Goal: Task Accomplishment & Management: Complete application form

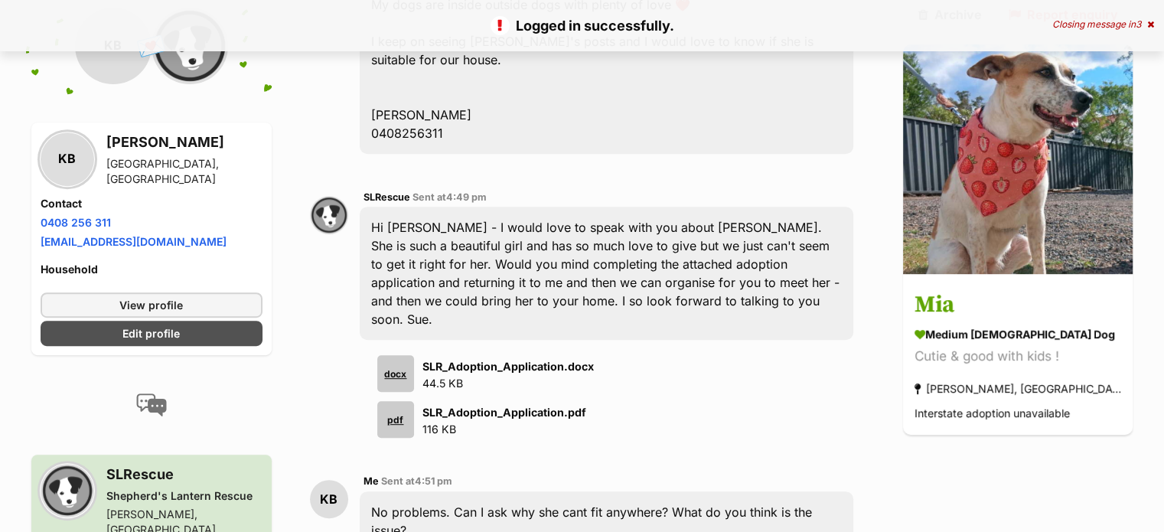
scroll to position [765, 0]
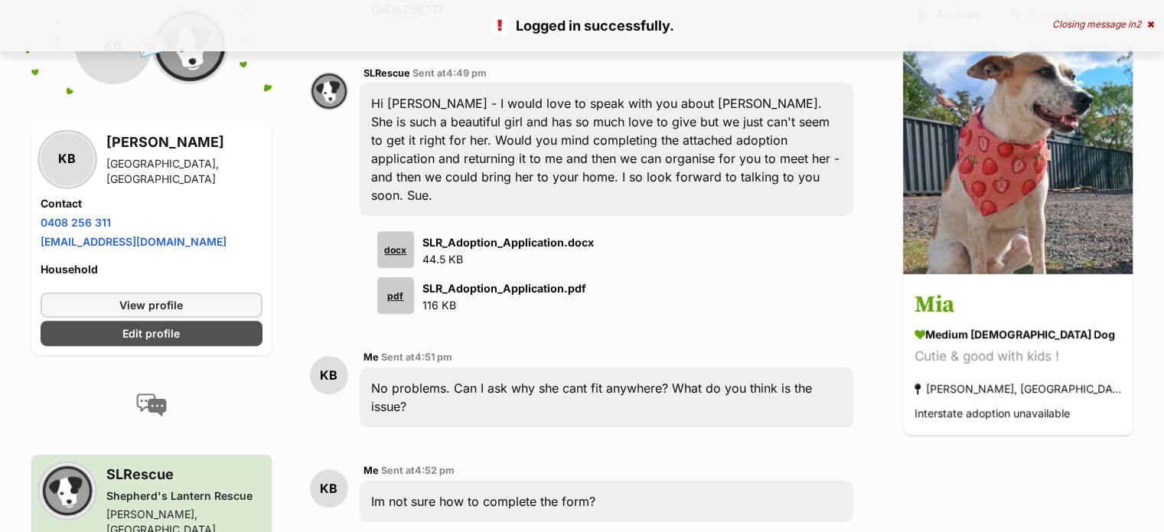
click at [478, 236] on strong "SLR_Adoption_Application.docx" at bounding box center [507, 242] width 171 height 13
click at [407, 231] on div "docx" at bounding box center [395, 249] width 37 height 37
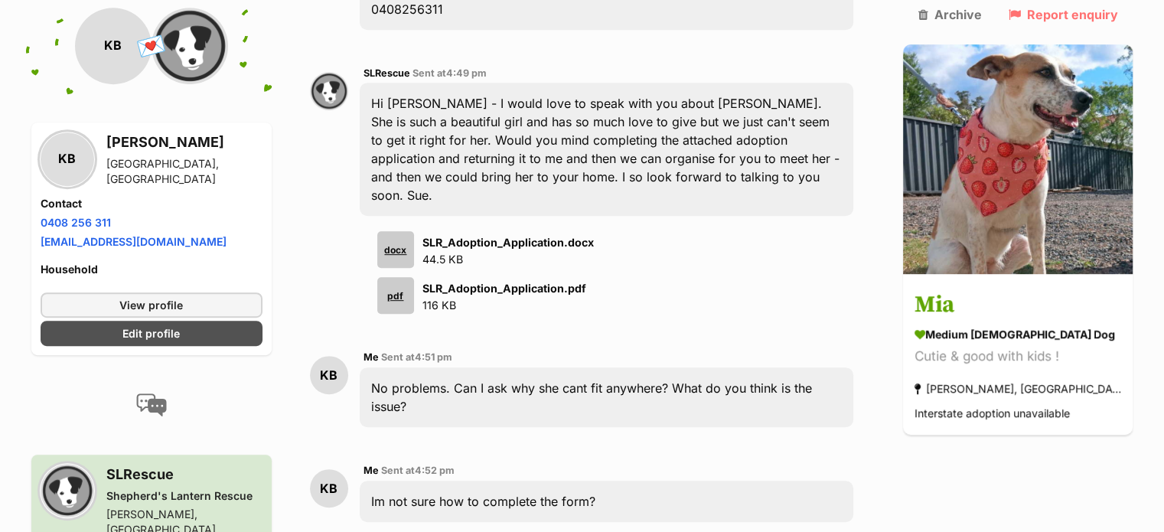
click at [401, 277] on div "pdf" at bounding box center [395, 295] width 37 height 37
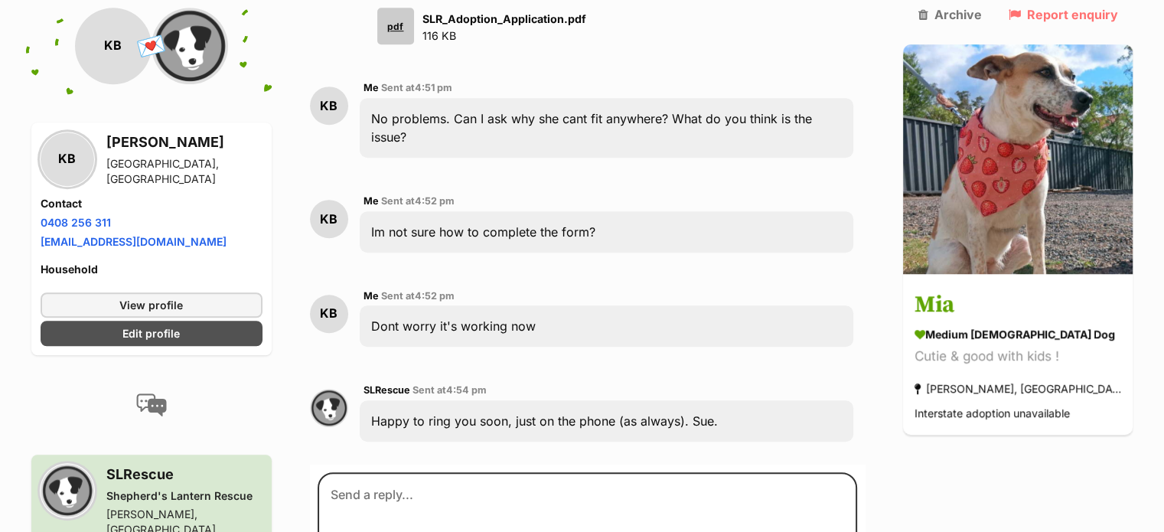
scroll to position [1071, 0]
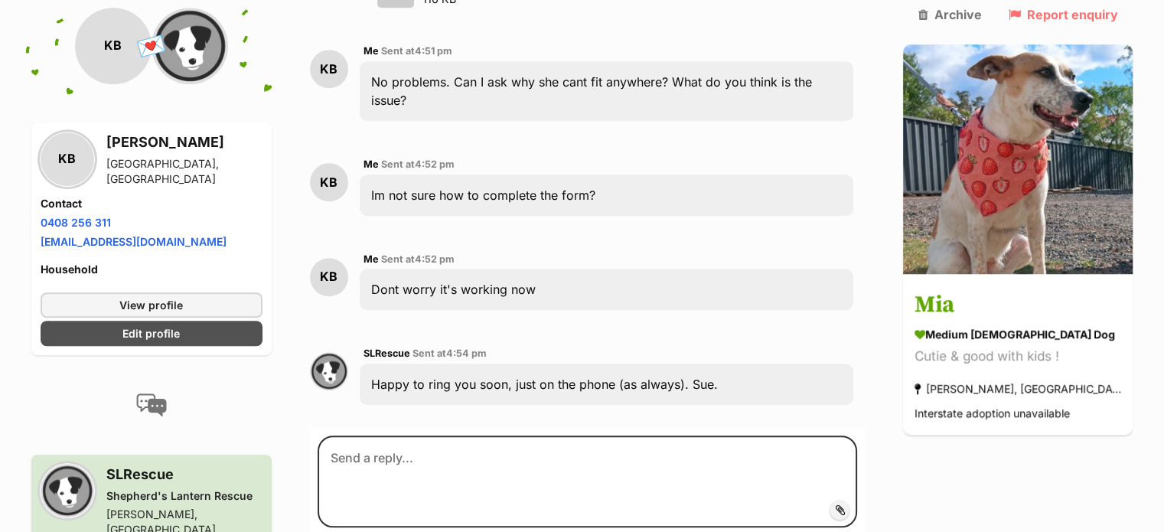
click at [877, 503] on span "Add attachment" at bounding box center [892, 509] width 82 height 12
click at [0, 0] on input "Add attachment" at bounding box center [0, 0] width 0 height 0
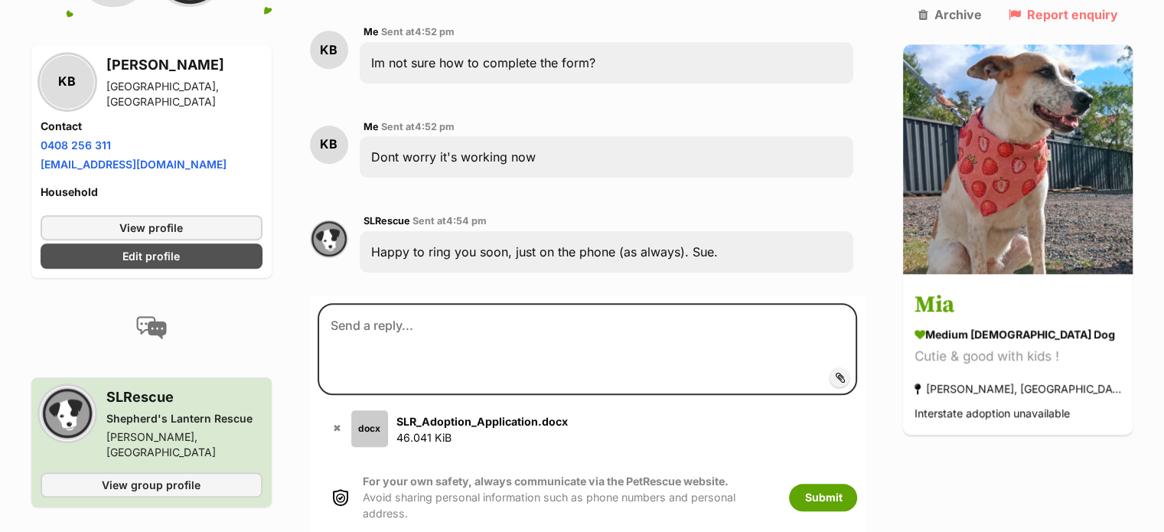
scroll to position [1224, 0]
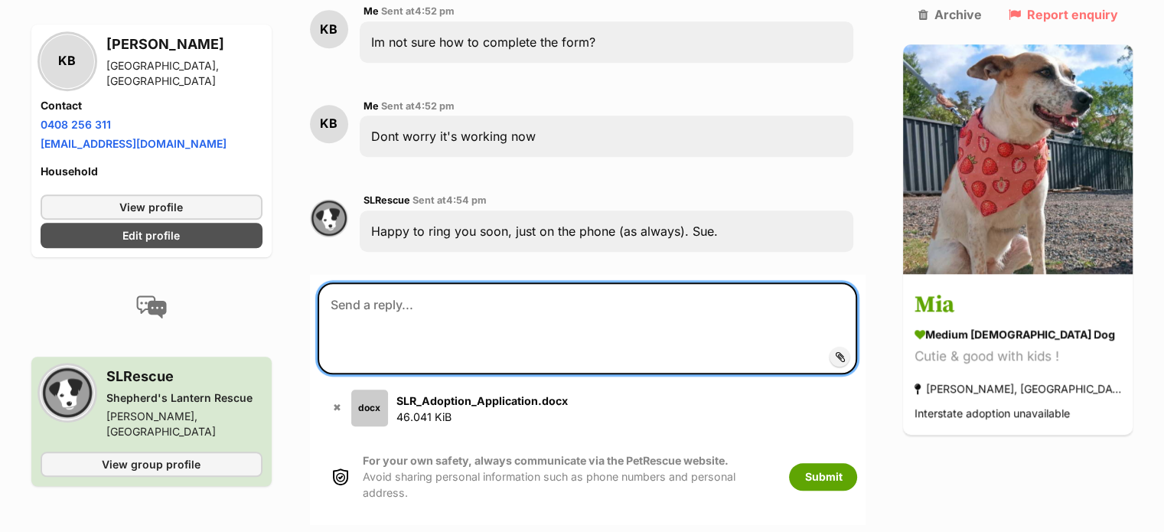
click at [408, 282] on textarea at bounding box center [587, 328] width 540 height 92
click at [420, 282] on textarea at bounding box center [587, 328] width 540 height 92
type textarea "A"
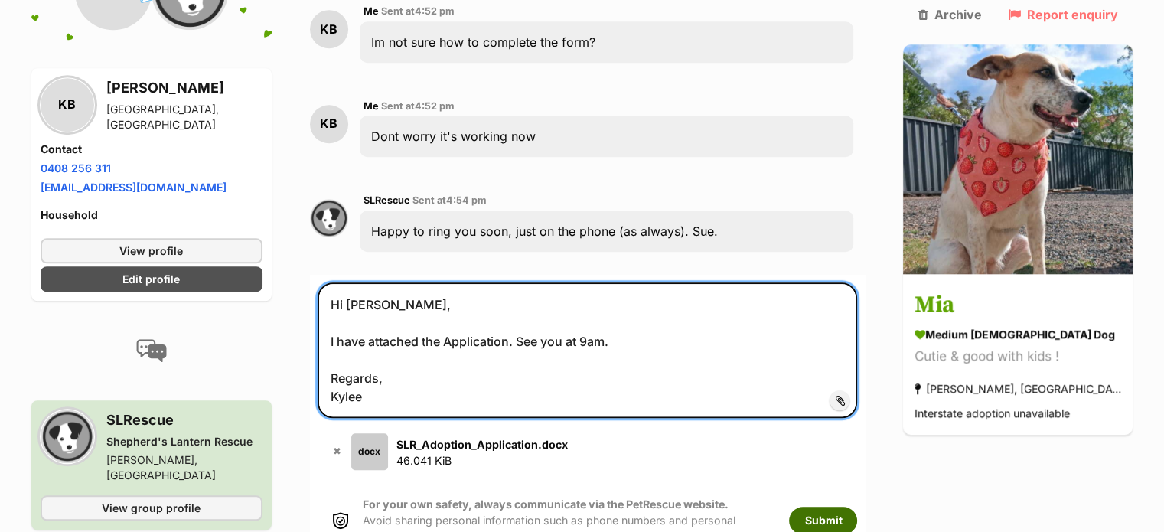
type textarea "Hi Sue, I have attached the Application. See you at 9am. Regards, Kylee"
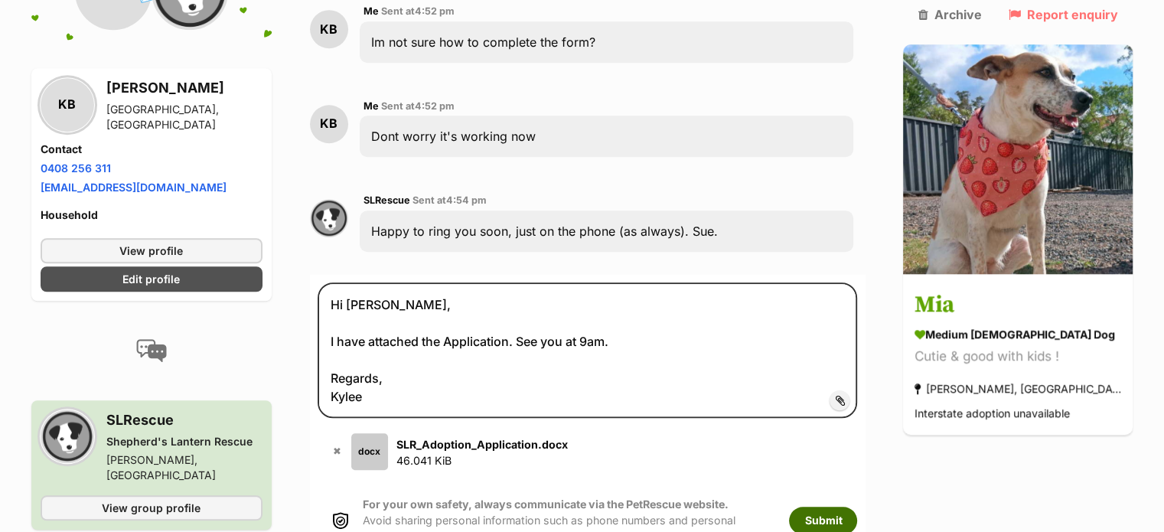
click at [857, 506] on button "Submit" at bounding box center [823, 520] width 68 height 28
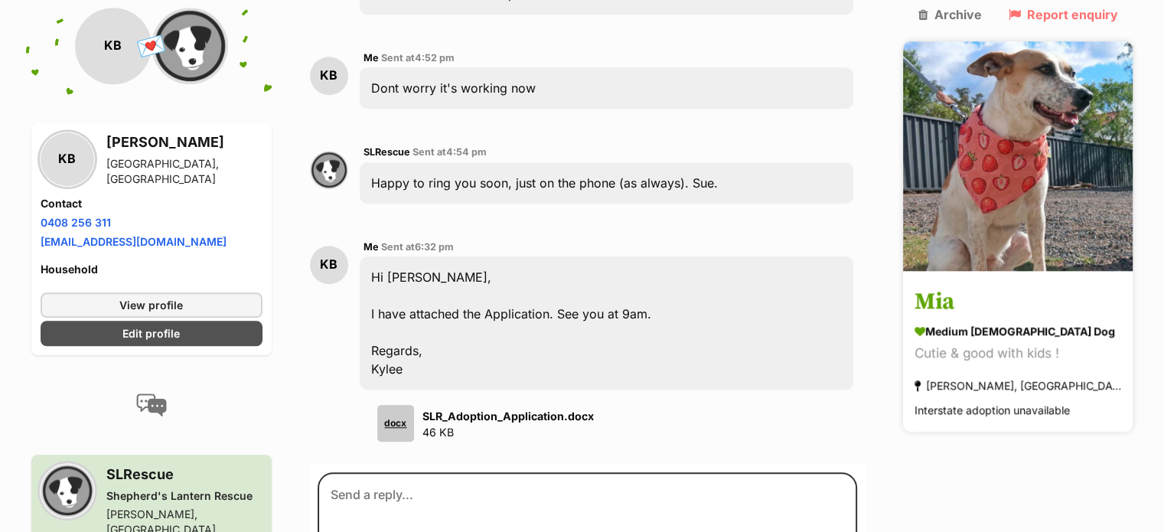
click at [1026, 192] on img at bounding box center [1017, 155] width 229 height 229
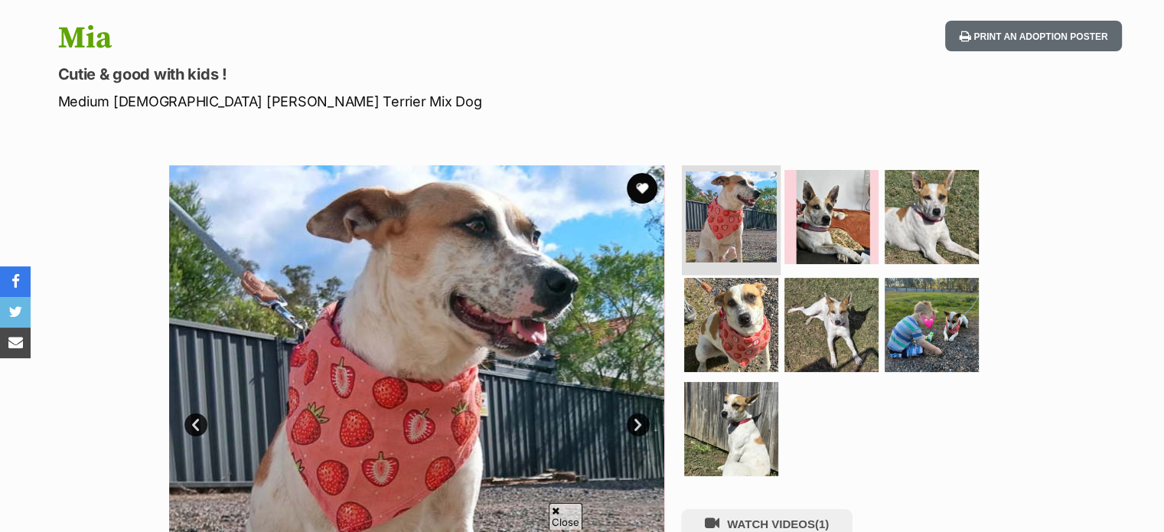
click at [754, 213] on img at bounding box center [730, 216] width 91 height 91
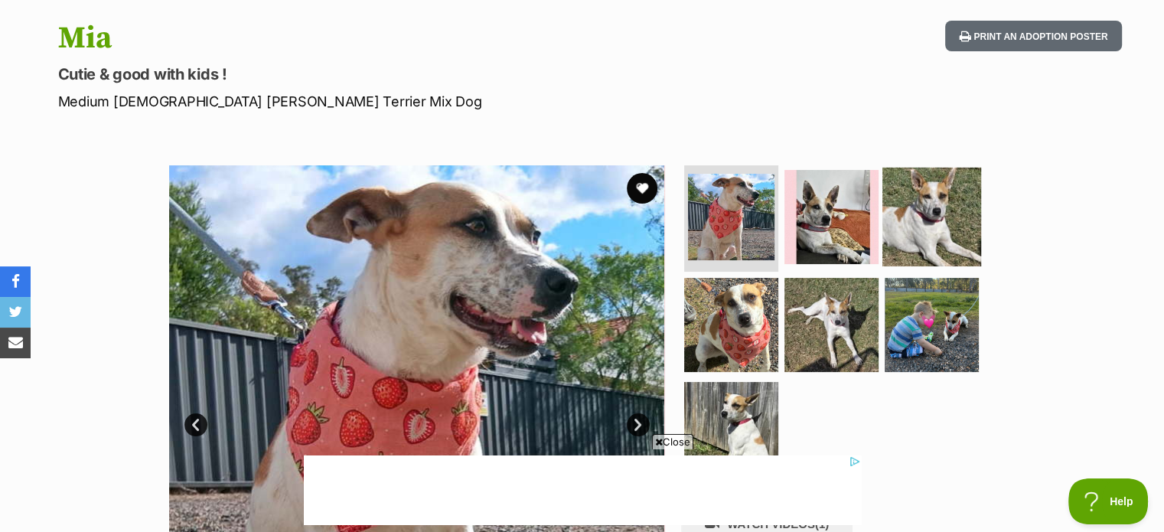
click at [942, 226] on img at bounding box center [931, 216] width 99 height 99
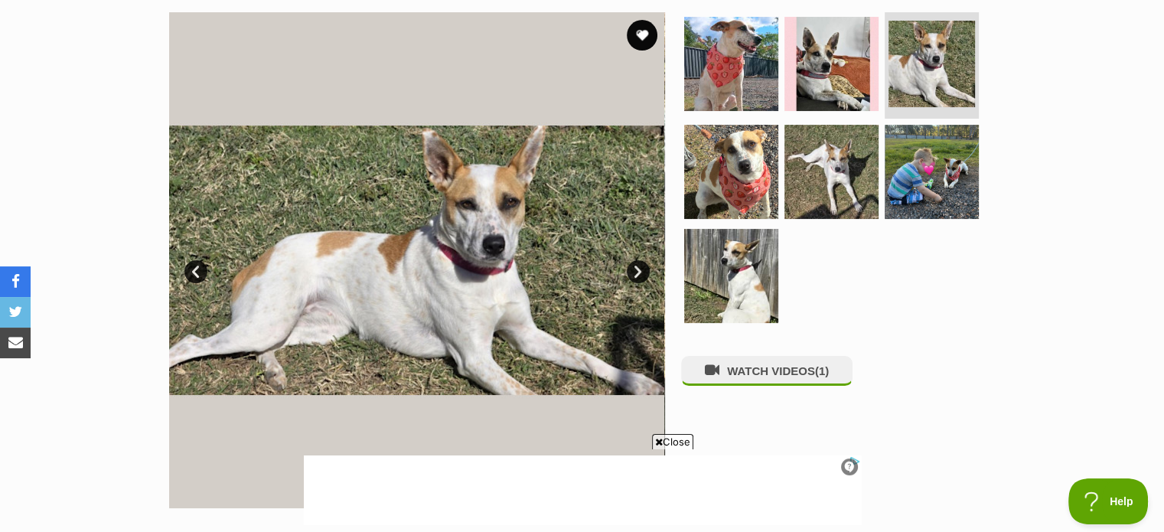
click at [636, 275] on link "Next" at bounding box center [638, 271] width 23 height 23
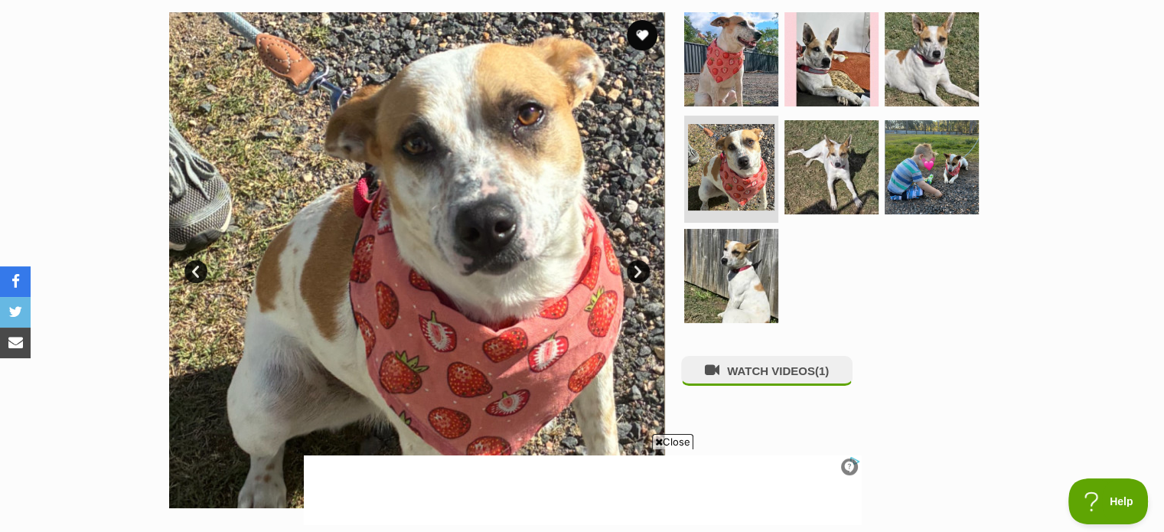
click at [636, 275] on link "Next" at bounding box center [638, 271] width 23 height 23
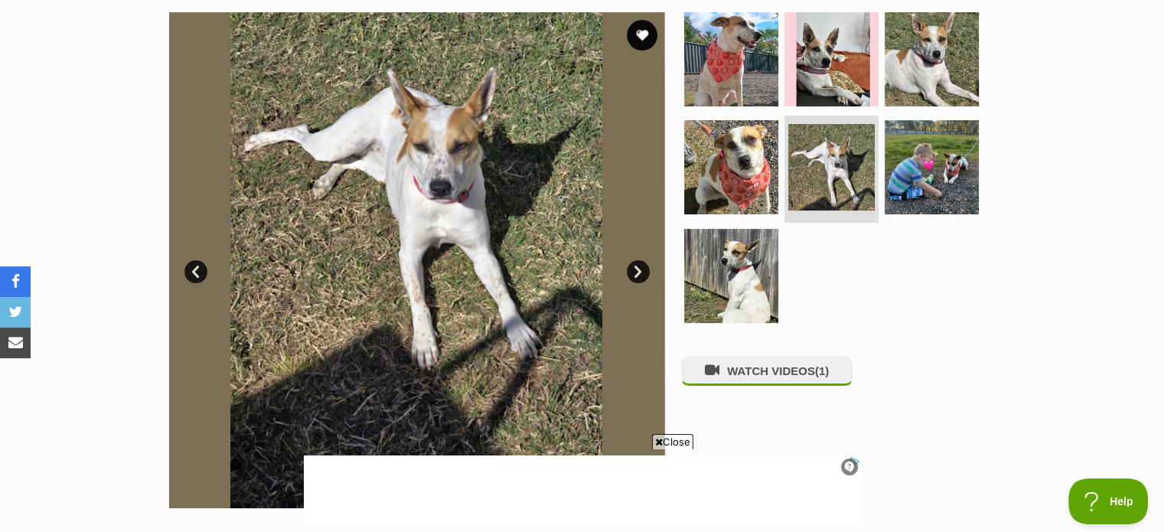
click at [636, 275] on link "Next" at bounding box center [638, 271] width 23 height 23
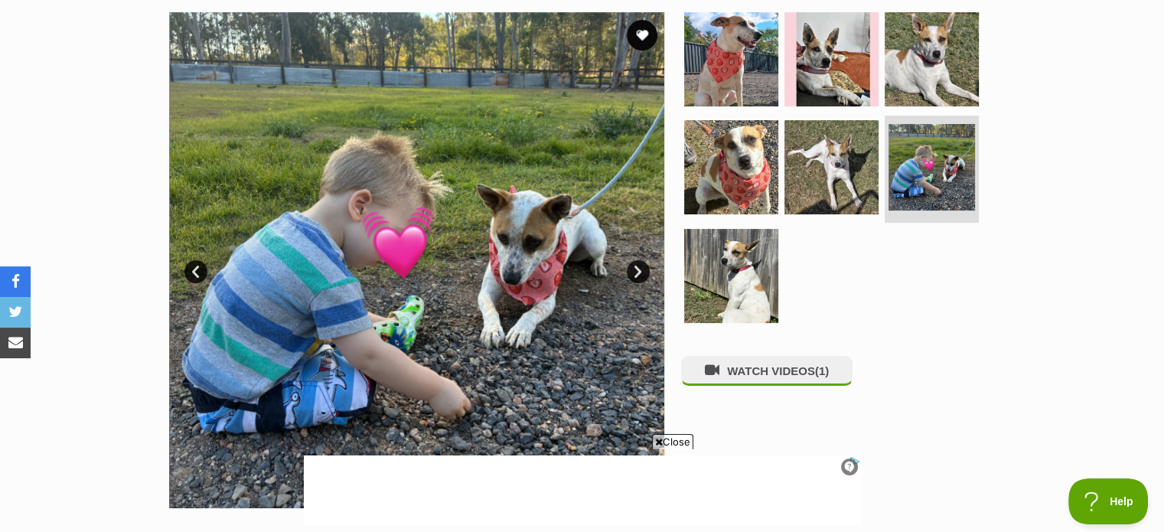
click at [636, 275] on link "Next" at bounding box center [638, 271] width 23 height 23
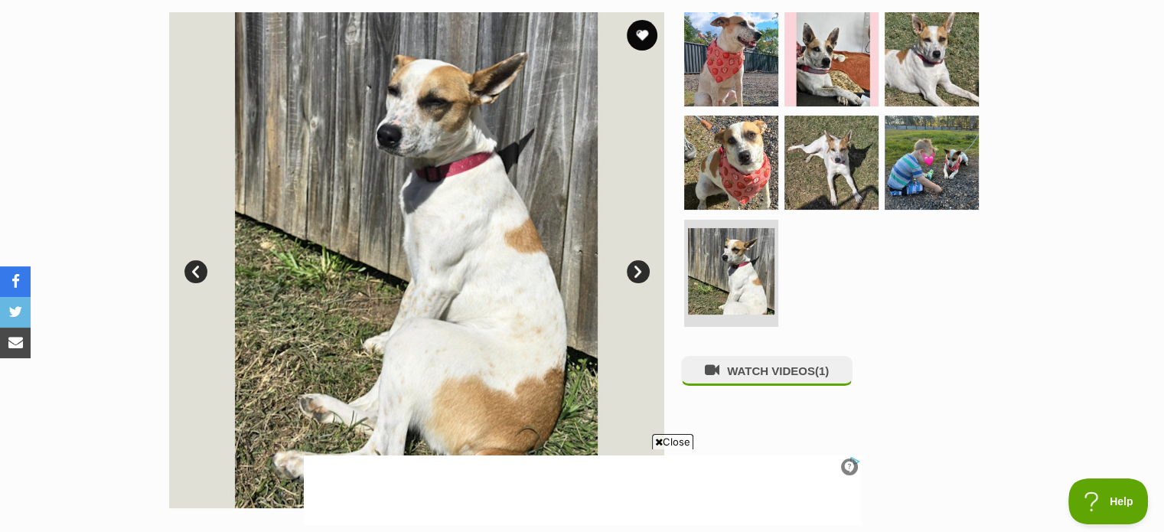
click at [636, 275] on link "Next" at bounding box center [638, 271] width 23 height 23
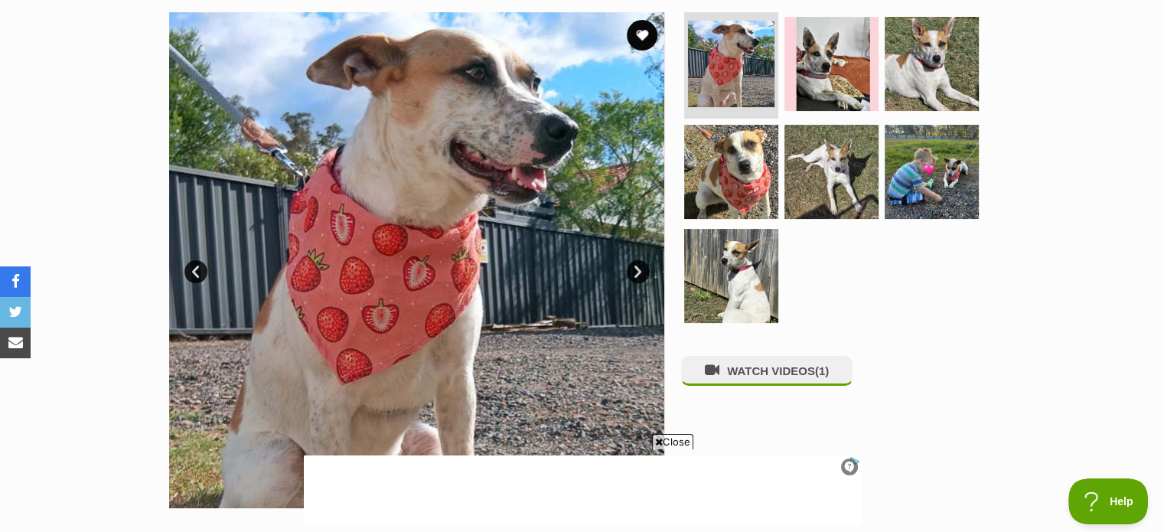
click at [636, 275] on link "Next" at bounding box center [638, 271] width 23 height 23
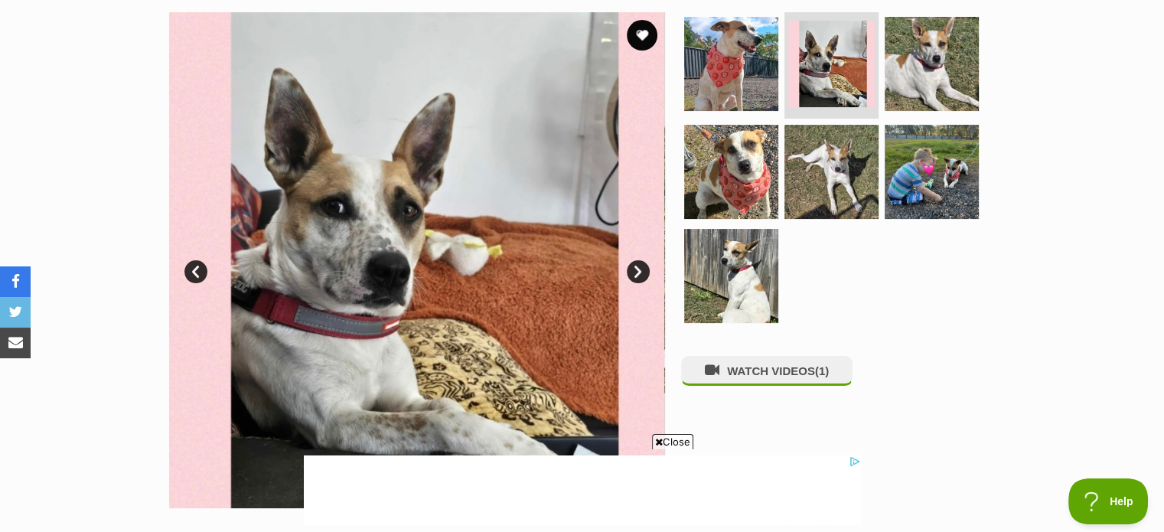
click at [636, 275] on link "Next" at bounding box center [638, 271] width 23 height 23
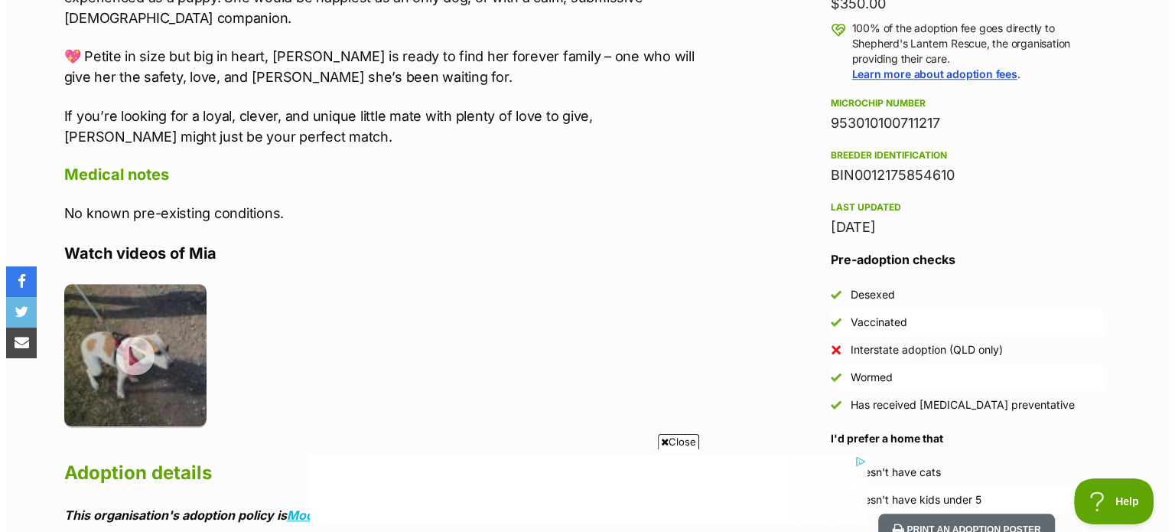
scroll to position [1300, 0]
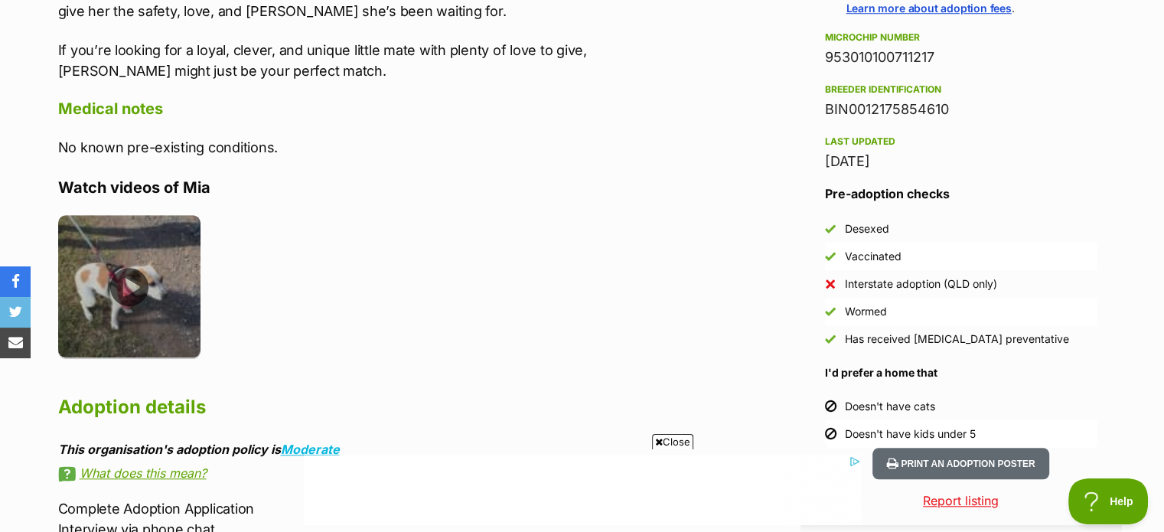
click at [126, 219] on img at bounding box center [129, 286] width 143 height 143
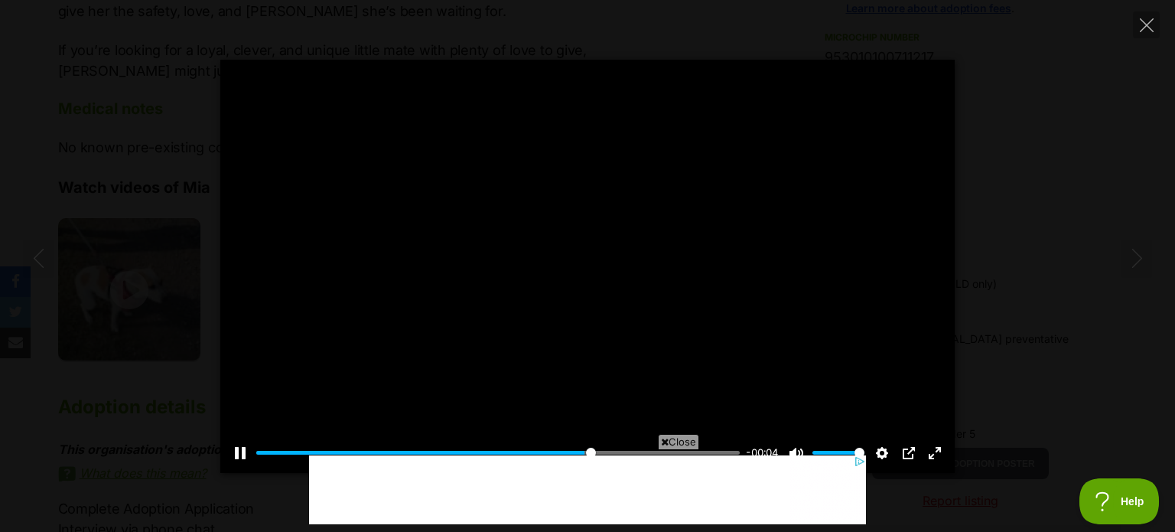
scroll to position [0, 0]
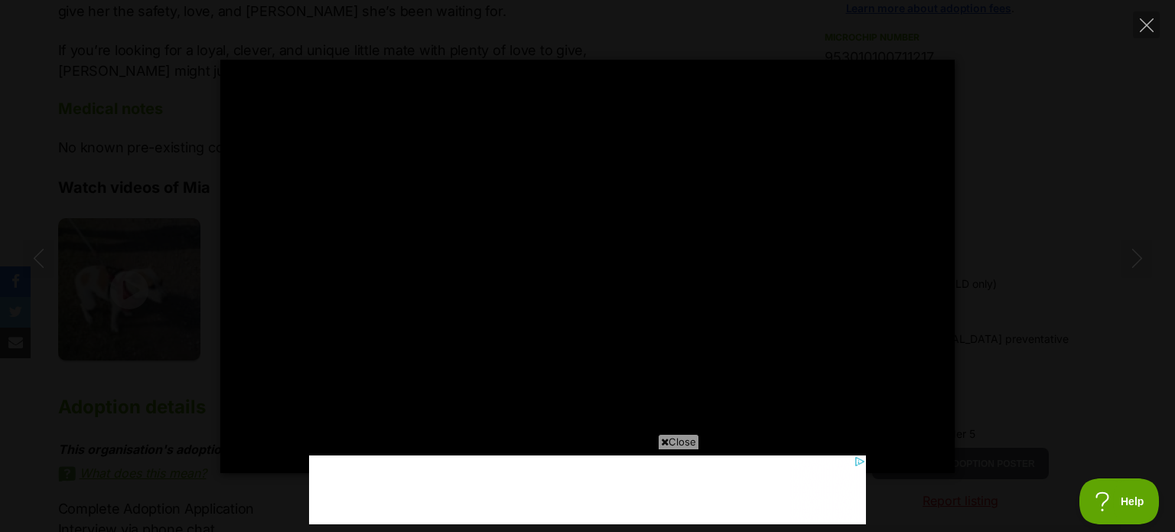
type input "100"
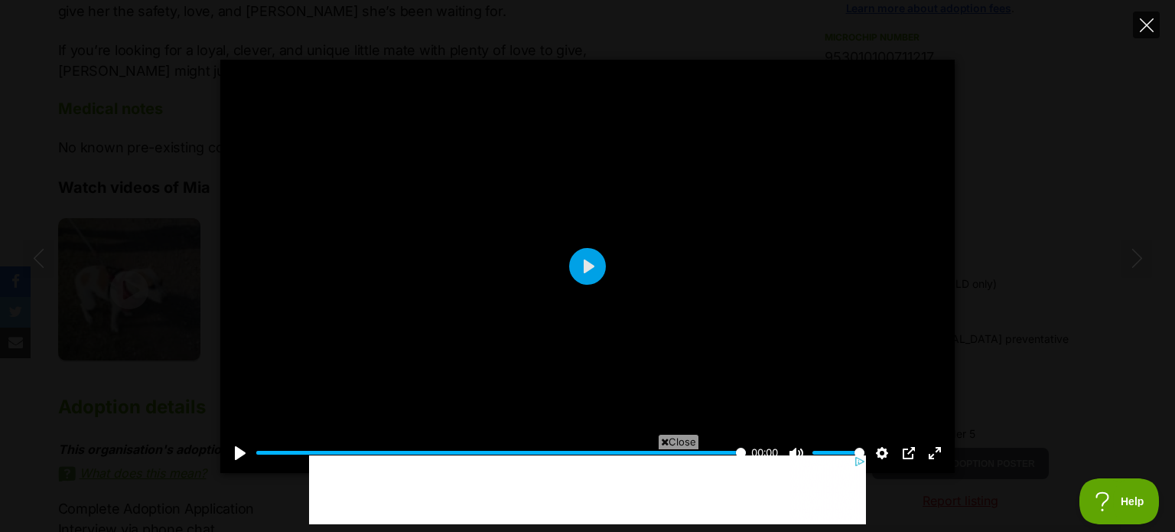
click at [1144, 28] on icon "Close" at bounding box center [1147, 25] width 14 height 14
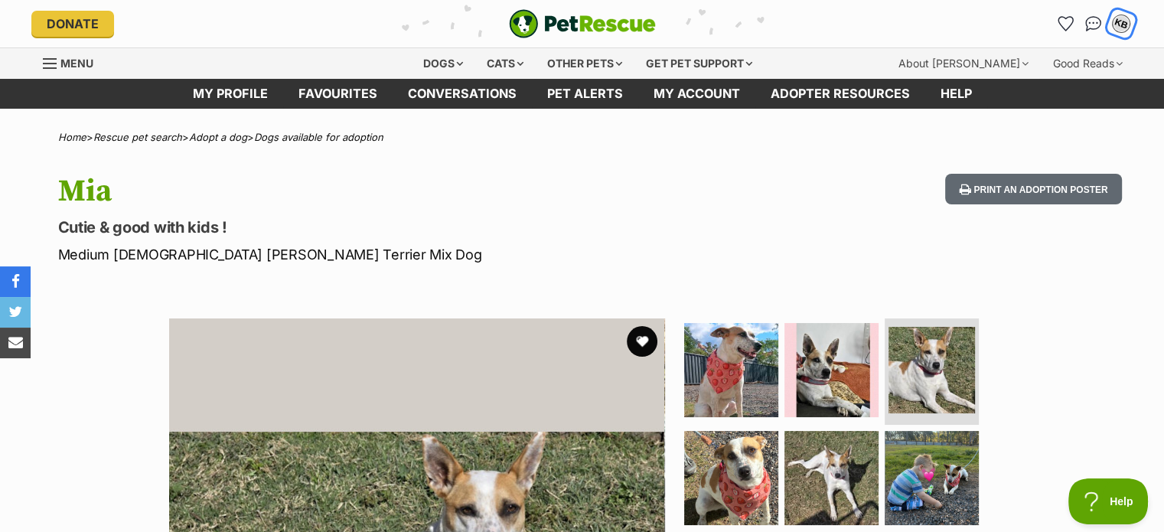
drag, startPoint x: 1114, startPoint y: 24, endPoint x: 1108, endPoint y: 31, distance: 8.7
click at [1114, 24] on div "KB" at bounding box center [1121, 24] width 20 height 20
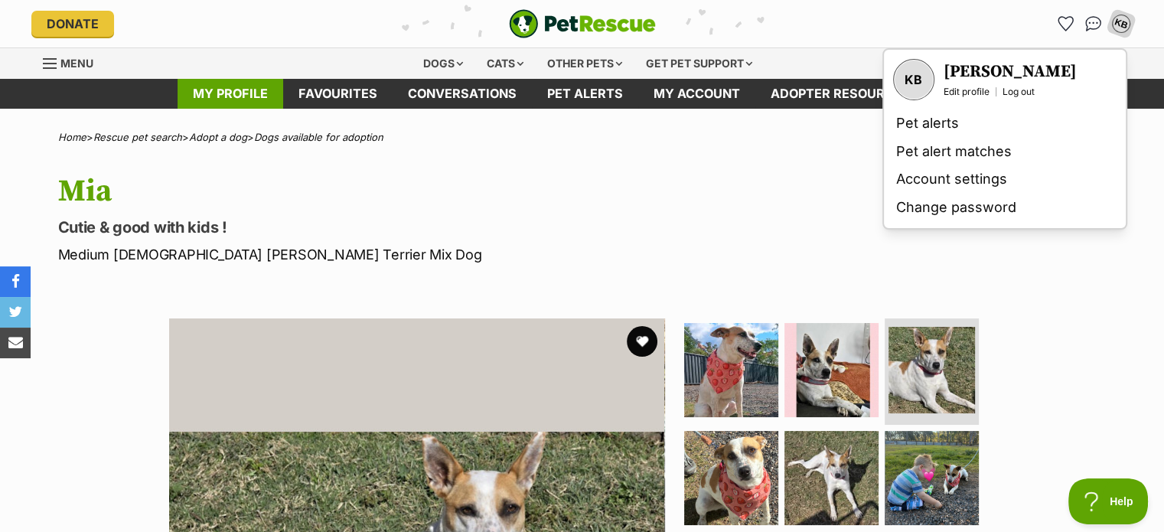
click at [203, 99] on link "My profile" at bounding box center [230, 94] width 106 height 30
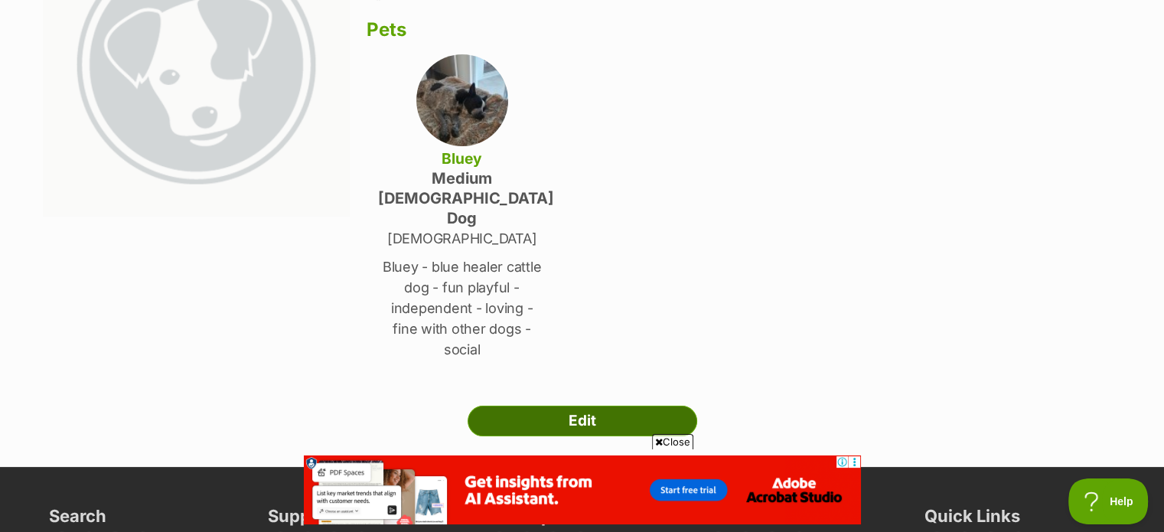
click at [569, 405] on link "Edit" at bounding box center [581, 420] width 229 height 31
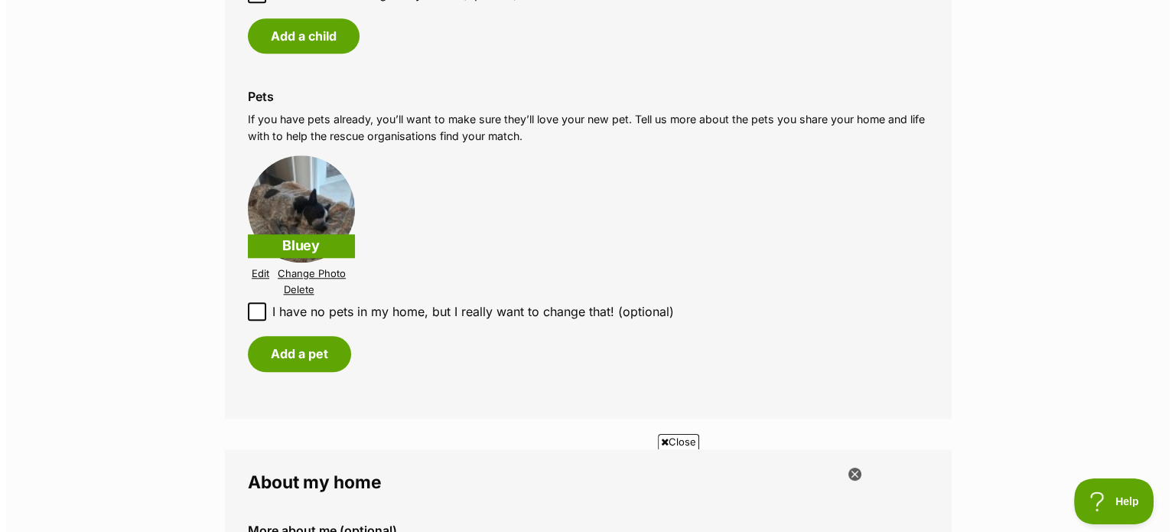
scroll to position [1453, 0]
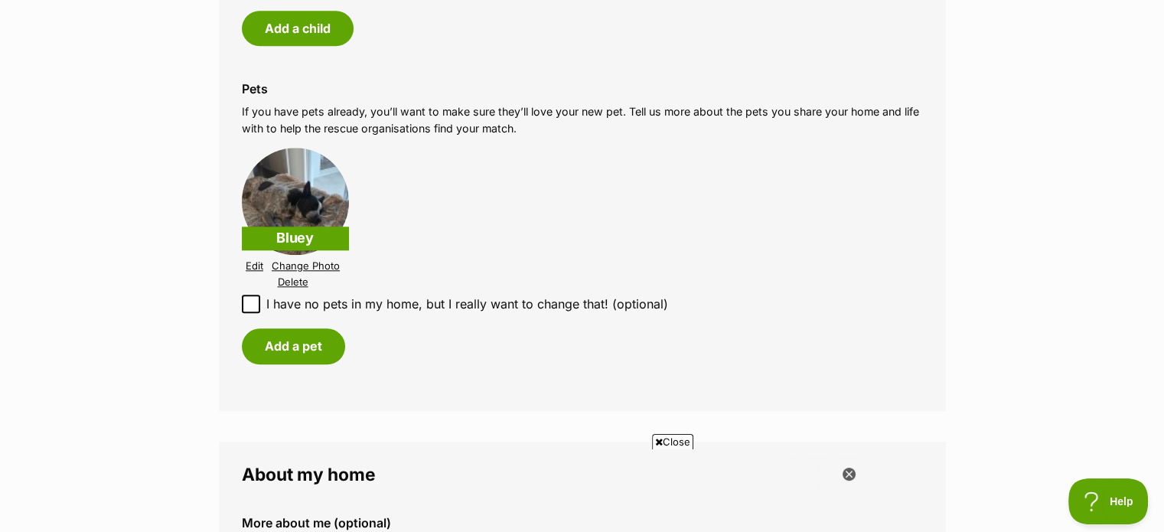
click at [297, 262] on link "Change Photo" at bounding box center [306, 265] width 68 height 11
click at [297, 265] on link "Change Photo" at bounding box center [306, 265] width 68 height 11
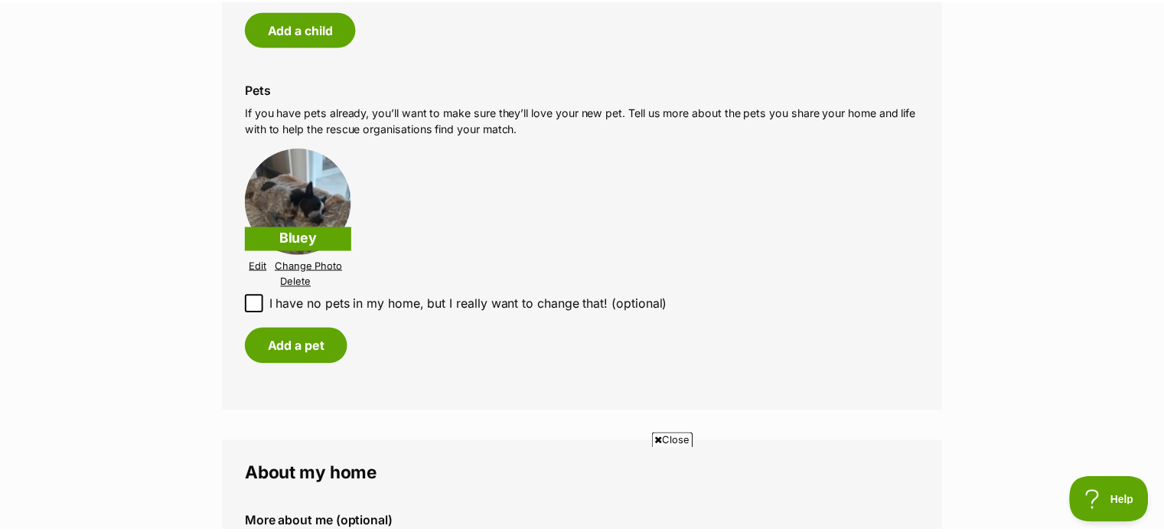
scroll to position [0, 0]
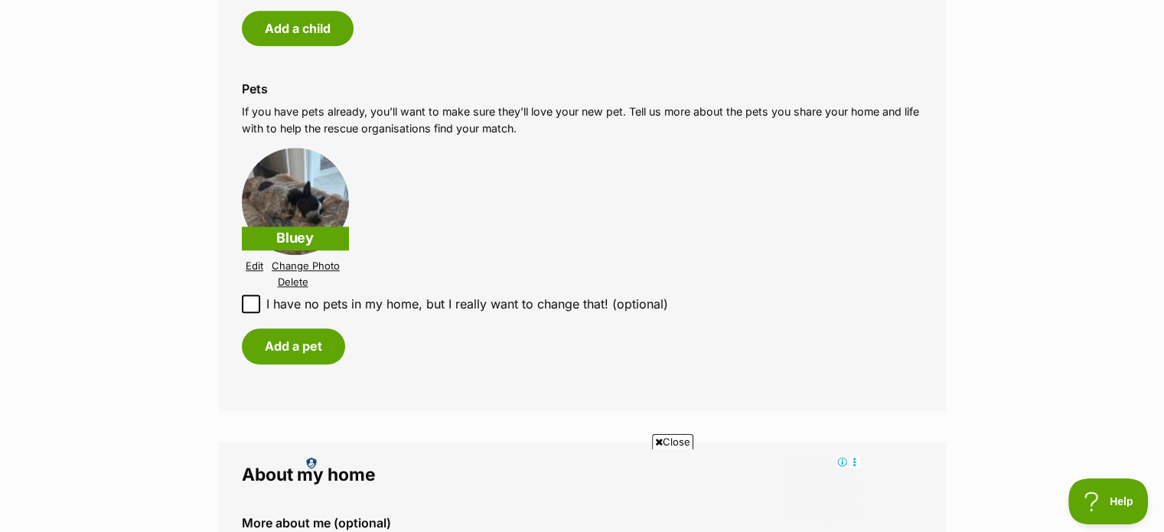
click at [295, 280] on link "Delete" at bounding box center [293, 281] width 31 height 11
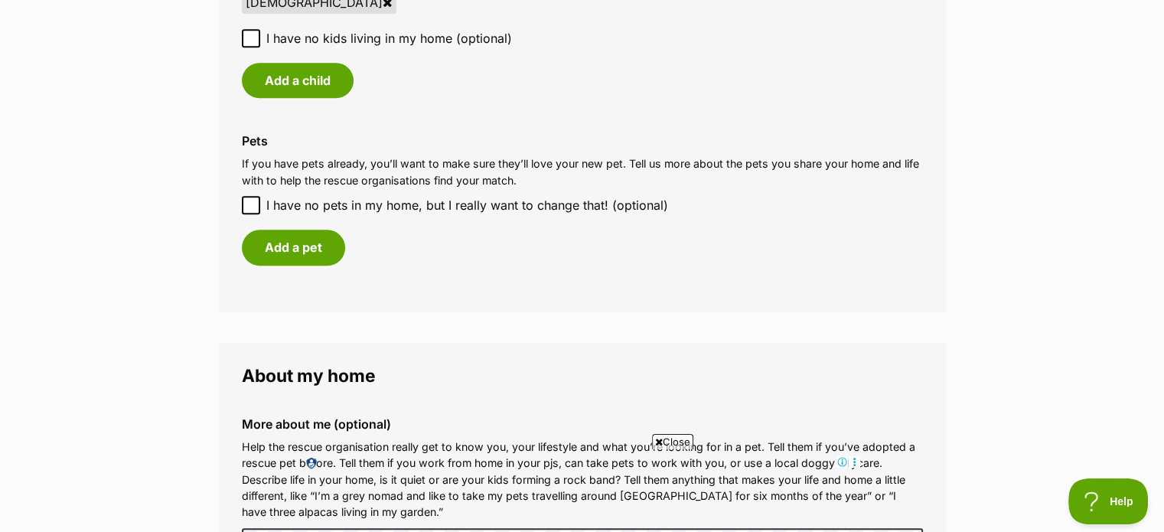
scroll to position [1300, 0]
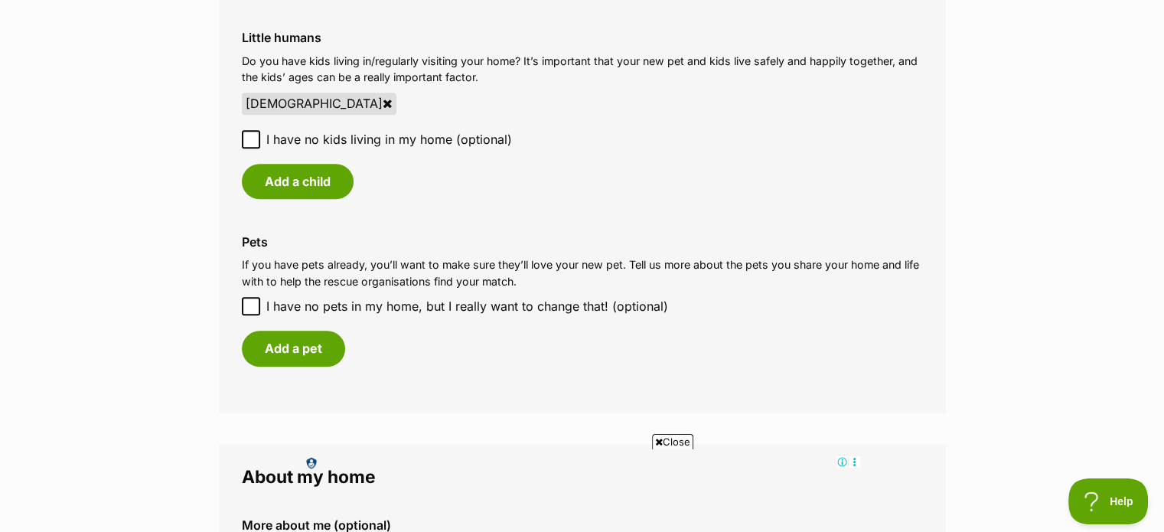
click at [249, 305] on icon at bounding box center [251, 306] width 11 height 11
click at [249, 305] on input "I have no pets in my home, but I really want to change that! (optional)" at bounding box center [251, 306] width 18 height 18
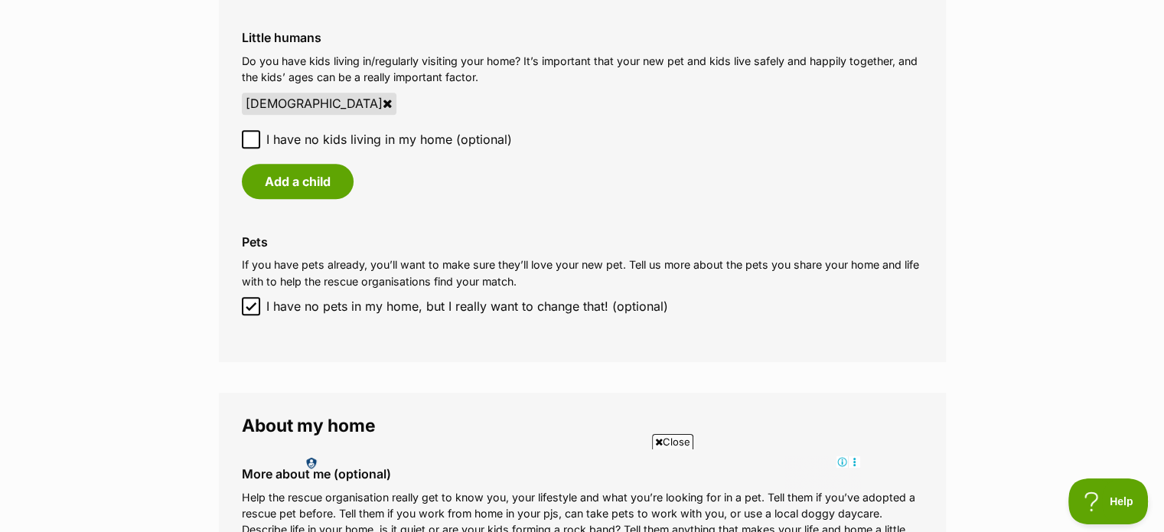
click at [249, 306] on icon at bounding box center [251, 306] width 11 height 11
click at [249, 306] on input "I have no pets in my home, but I really want to change that! (optional)" at bounding box center [251, 306] width 18 height 18
checkbox input "false"
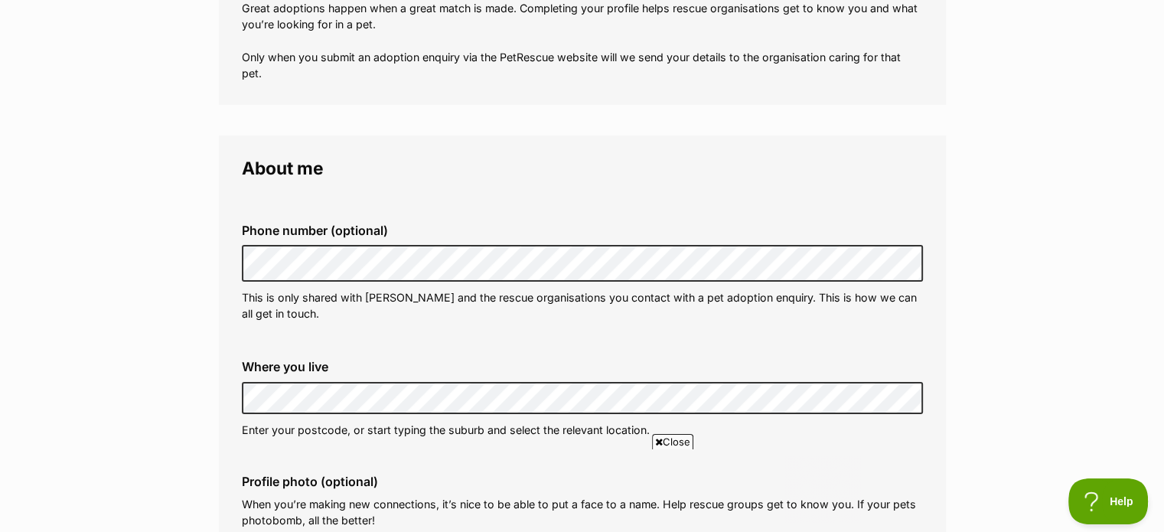
scroll to position [0, 0]
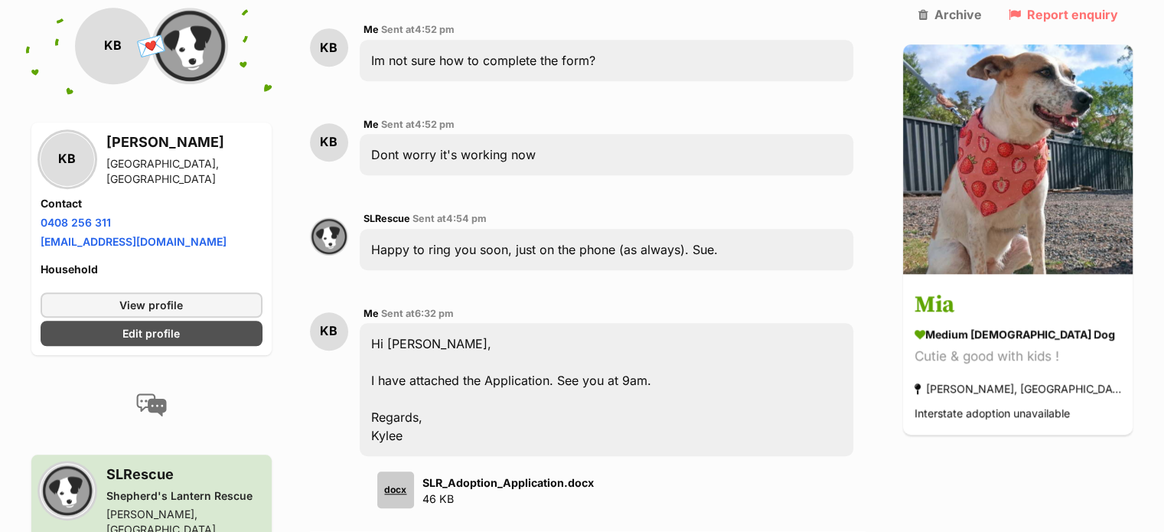
scroll to position [1377, 0]
